Goal: Task Accomplishment & Management: Use online tool/utility

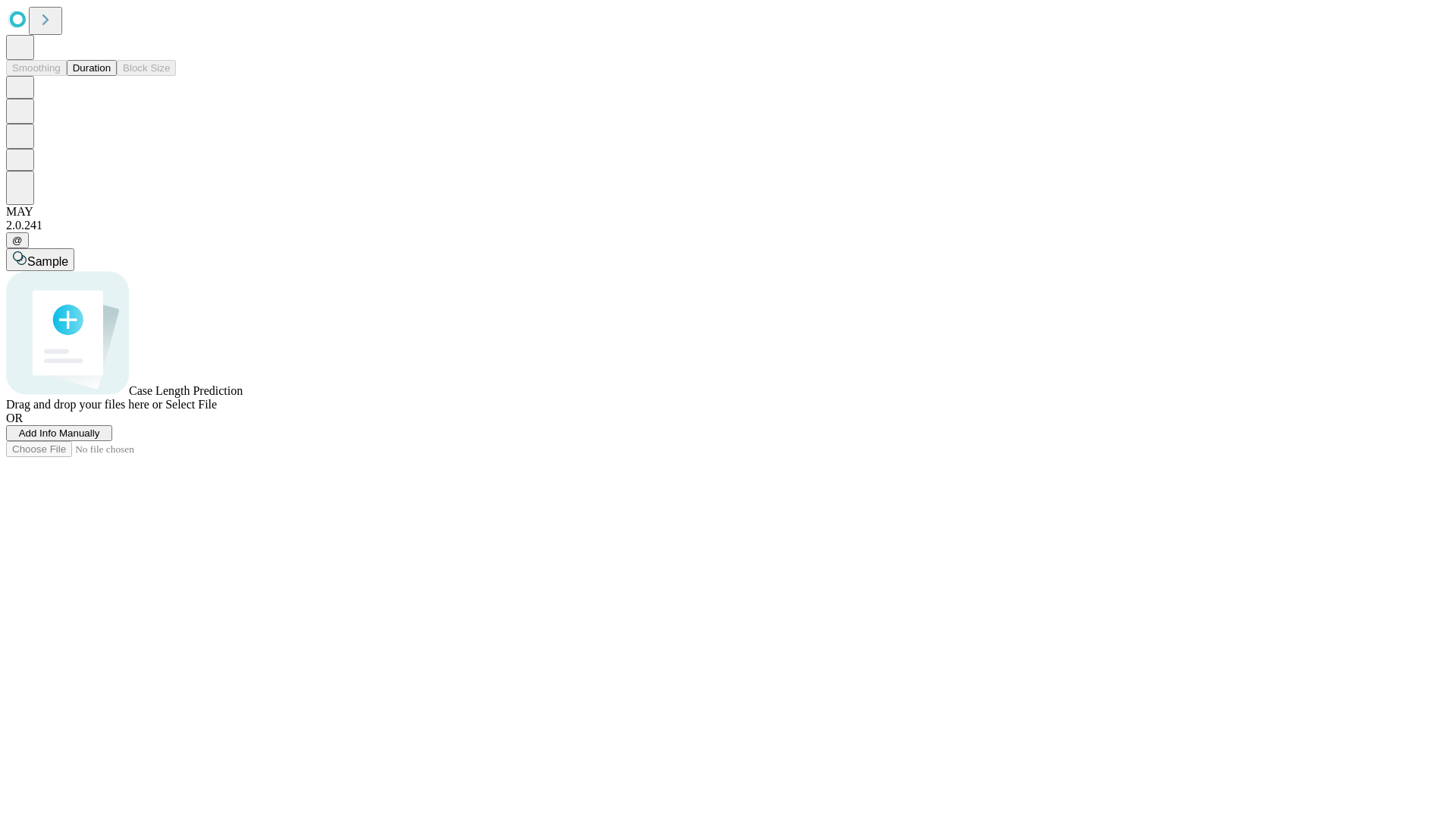
click at [111, 75] on button "Duration" at bounding box center [91, 68] width 50 height 16
click at [100, 439] on span "Add Info Manually" at bounding box center [59, 433] width 81 height 12
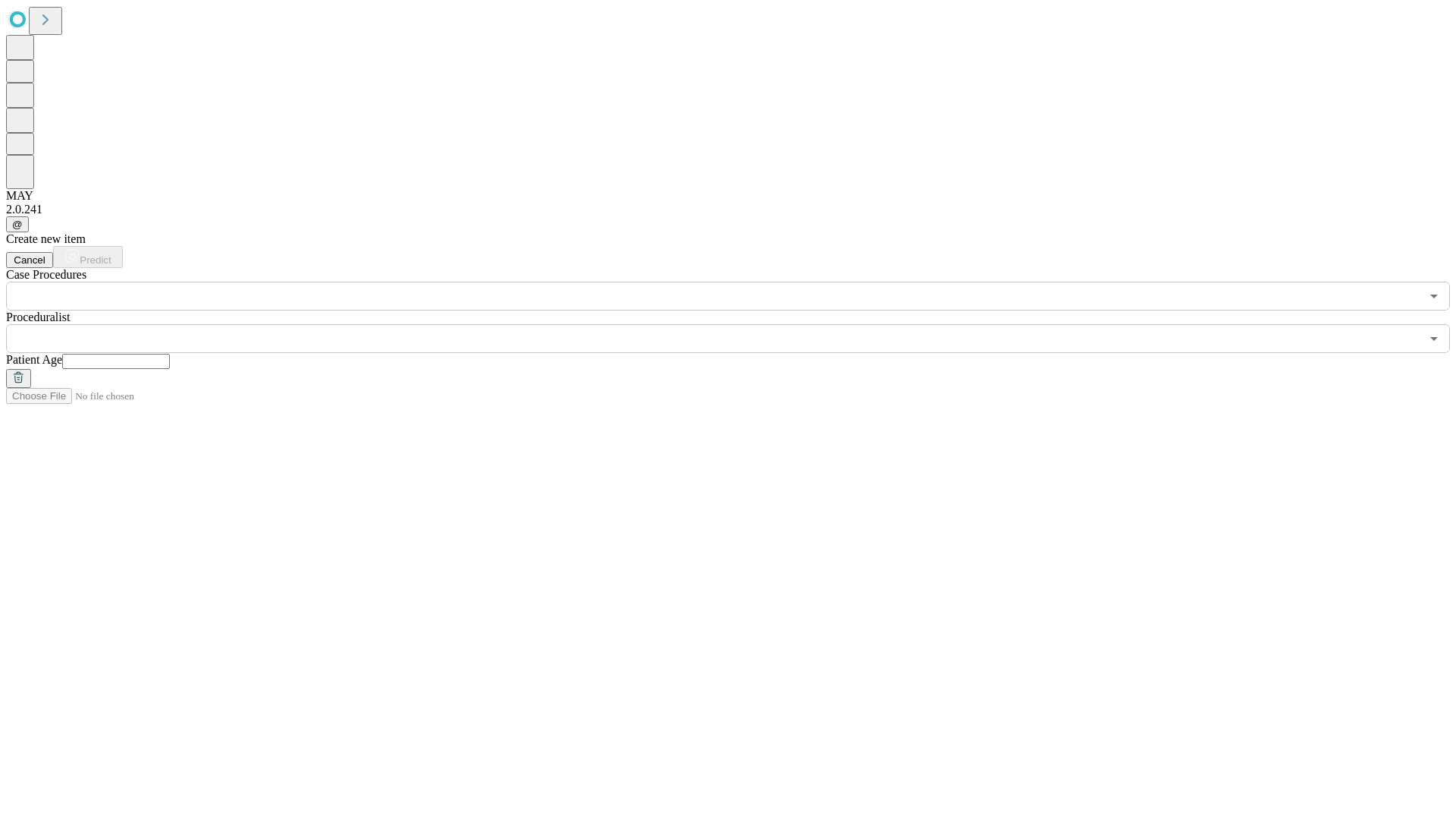
click at [170, 354] on input "text" at bounding box center [117, 361] width 108 height 15
type input "**"
click at [739, 324] on input "text" at bounding box center [713, 338] width 1415 height 28
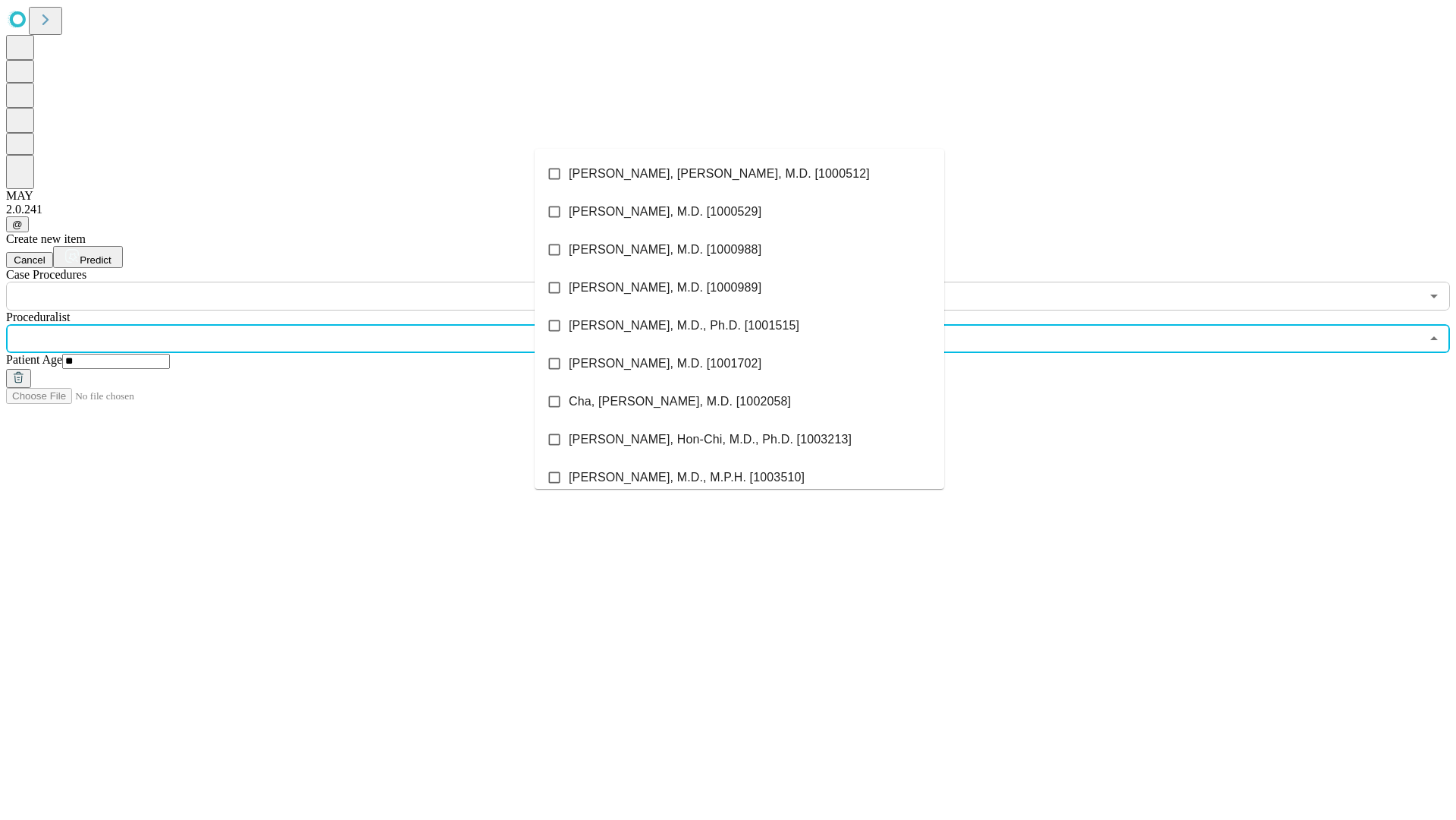
click at [739, 173] on li "[PERSON_NAME], [PERSON_NAME], M.D. [1000512]" at bounding box center [739, 173] width 409 height 38
